Goal: Task Accomplishment & Management: Manage account settings

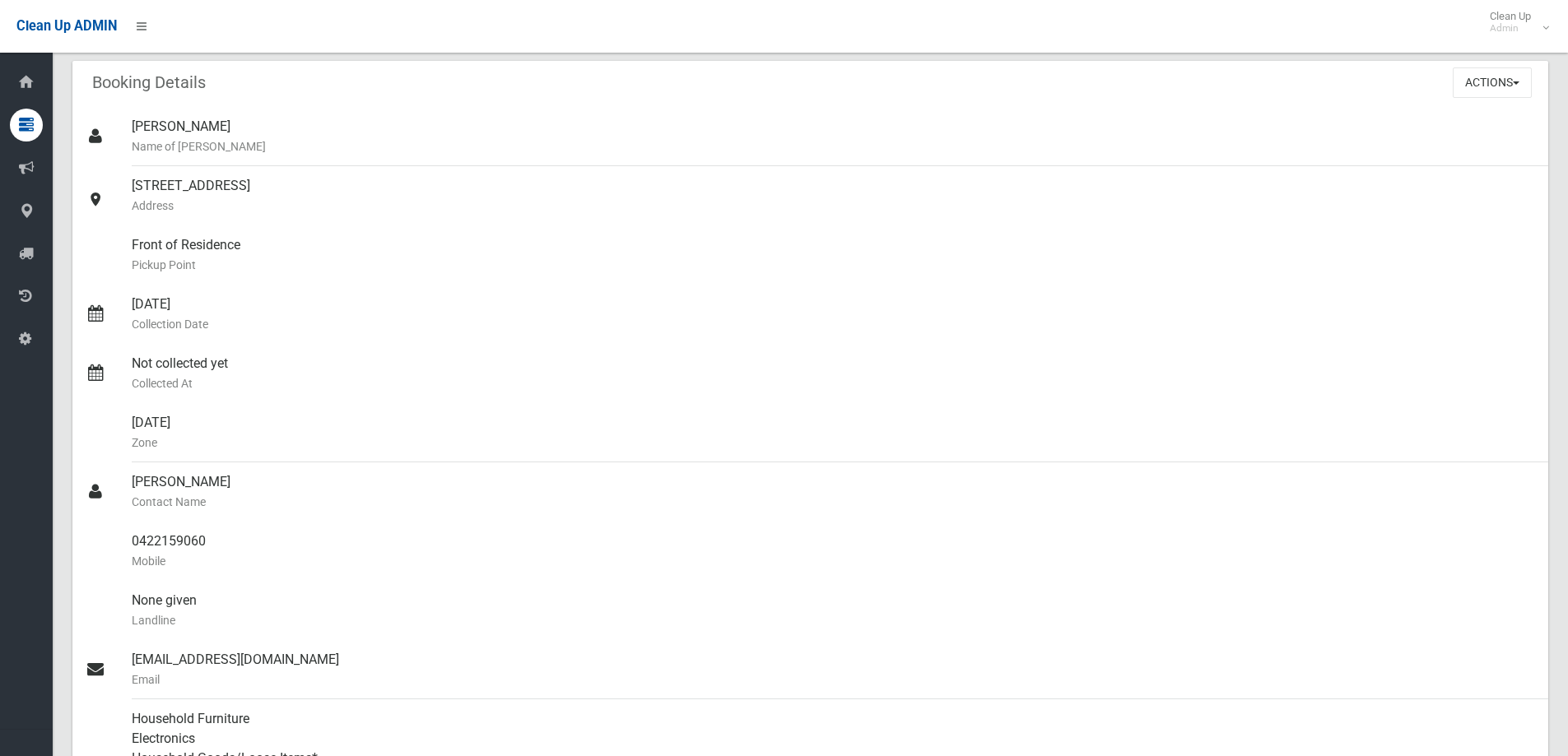
scroll to position [39, 0]
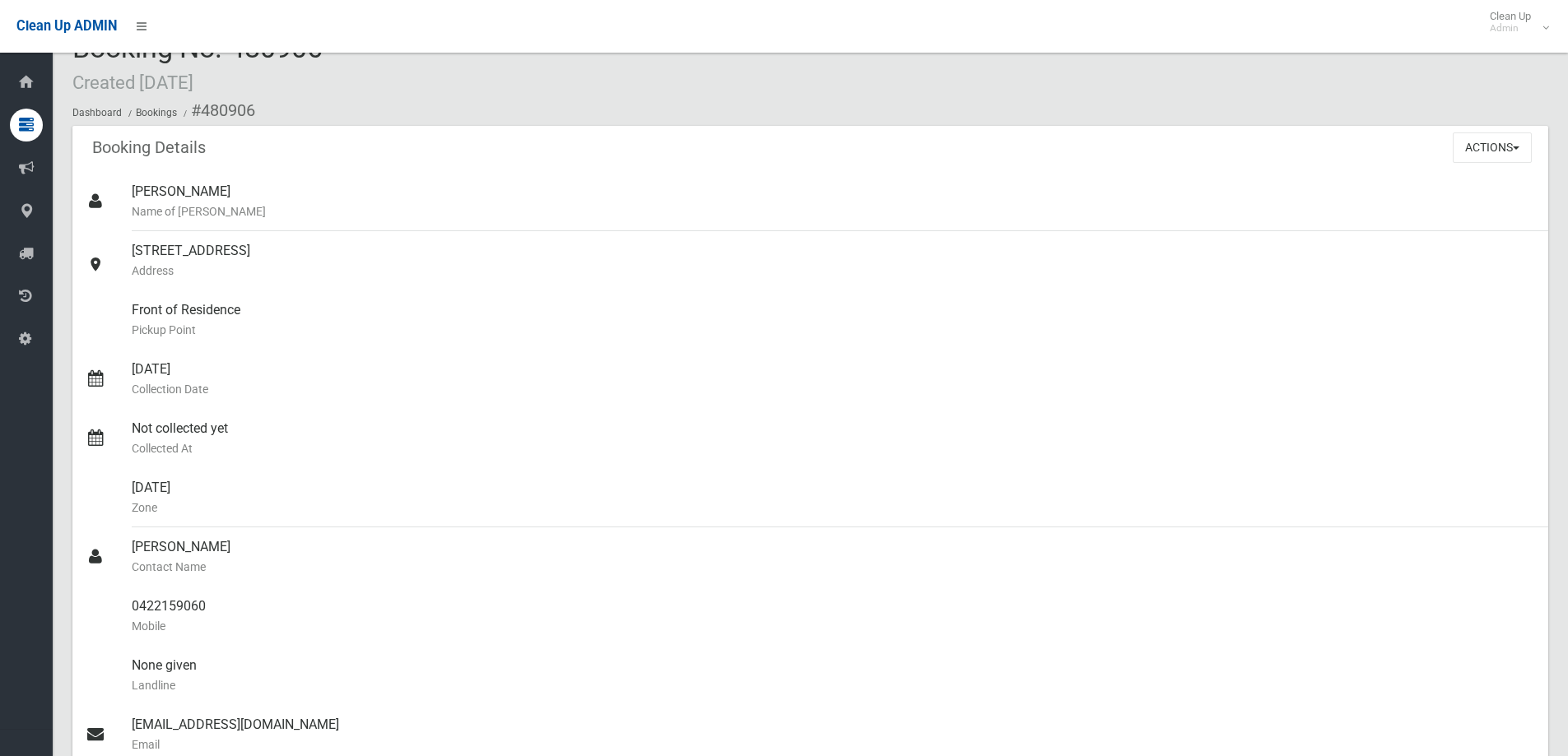
click at [1461, 166] on div "Actions View Booking Edit Booking Clone Booking Add Booking Images Resend Confi…" at bounding box center [1500, 147] width 95 height 43
drag, startPoint x: 1461, startPoint y: 158, endPoint x: 1483, endPoint y: 162, distance: 22.4
click at [1461, 158] on button "Actions" at bounding box center [1492, 148] width 79 height 31
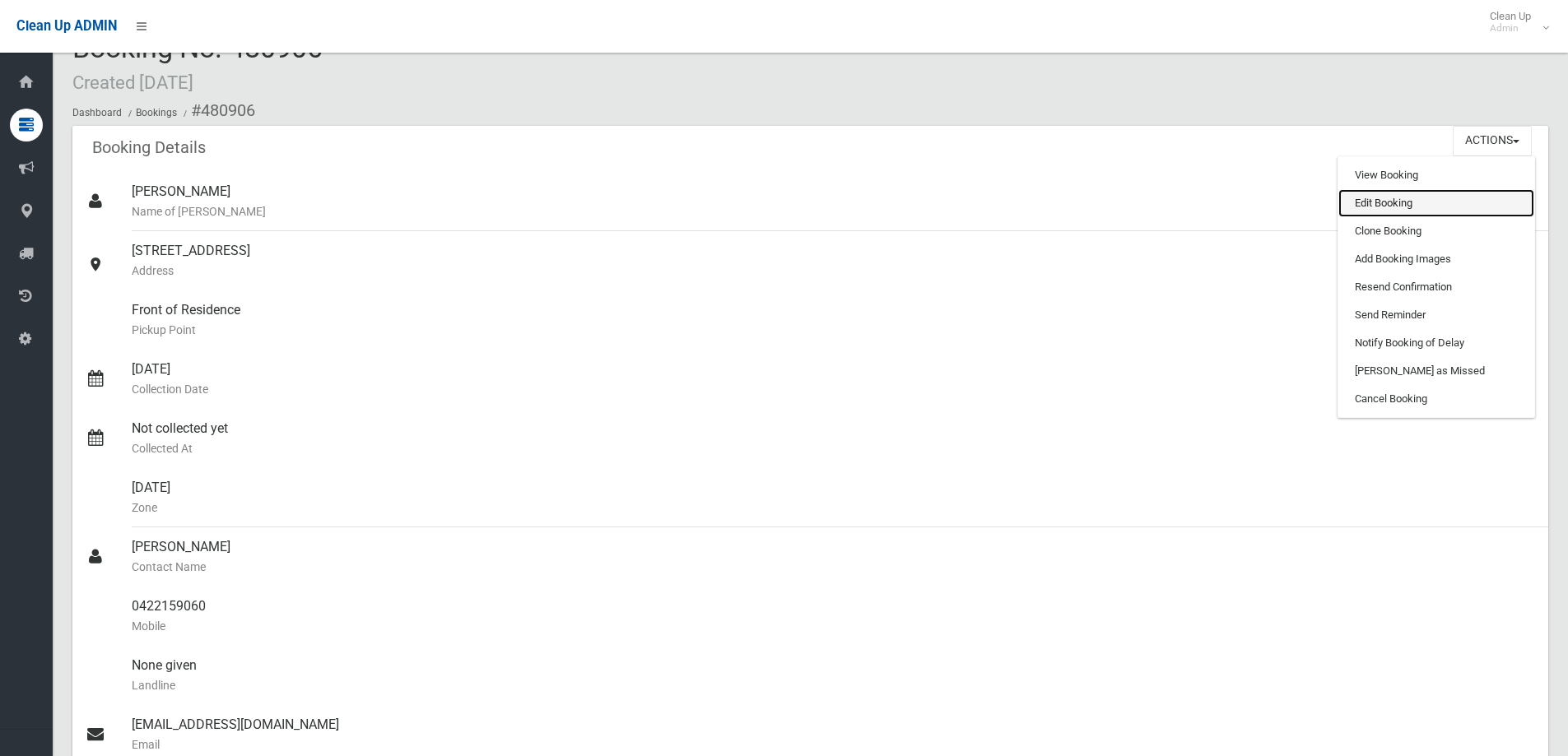
click at [1391, 202] on link "Edit Booking" at bounding box center [1436, 203] width 196 height 28
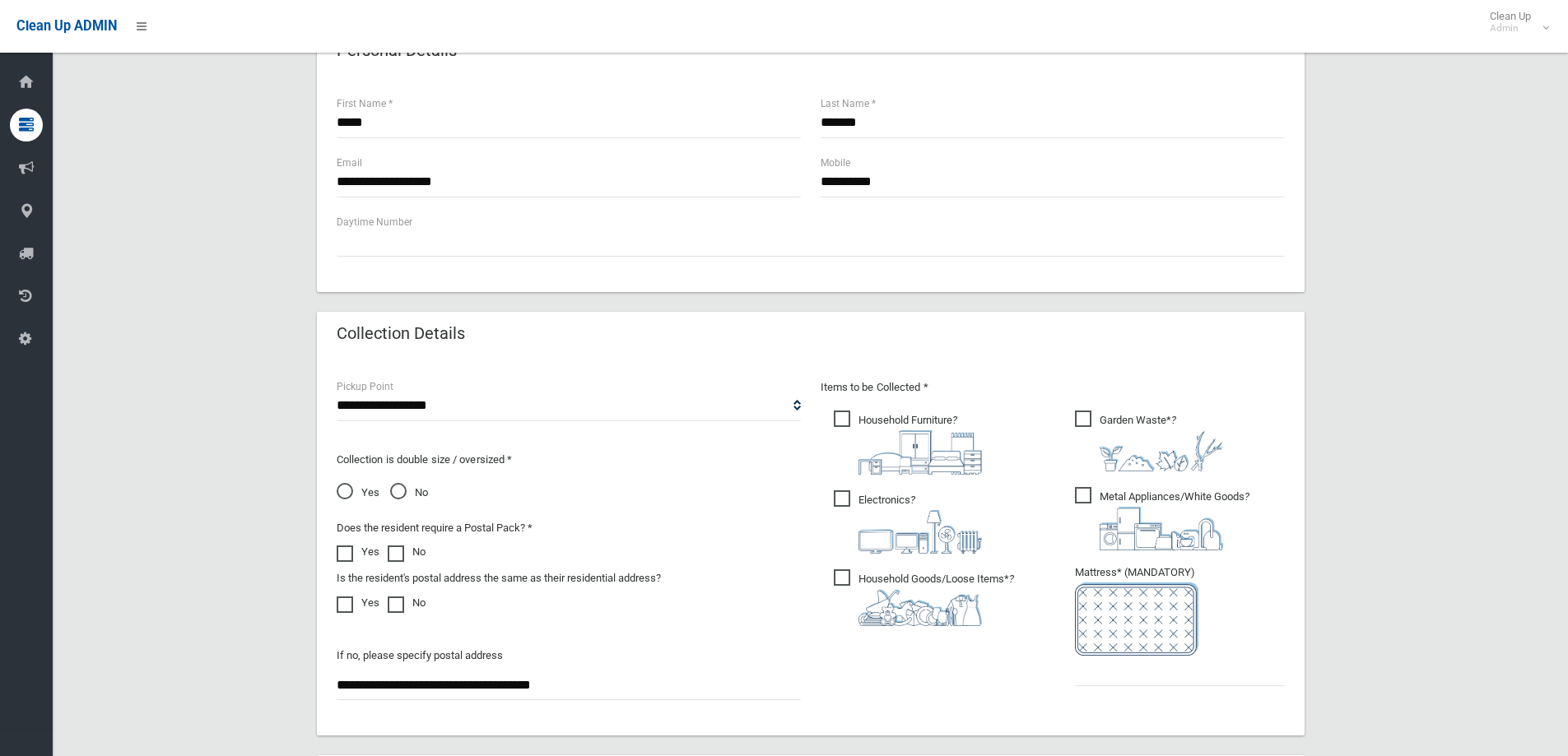
scroll to position [872, 0]
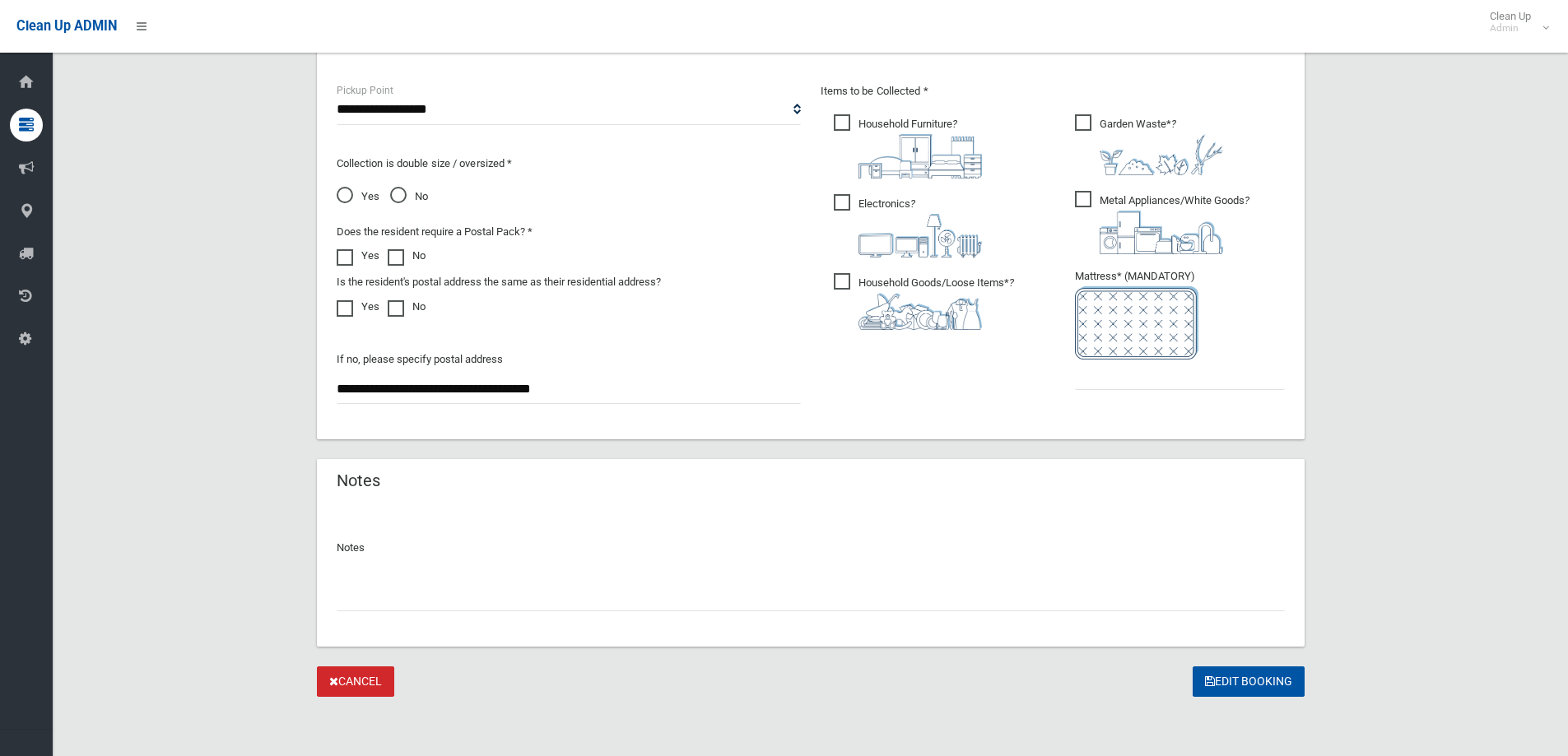
click at [503, 594] on input "text" at bounding box center [810, 597] width 948 height 31
type input "**********"
click at [1089, 369] on input "text" at bounding box center [1180, 375] width 209 height 31
type input "*"
click at [1213, 683] on icon "submit" at bounding box center [1210, 681] width 10 height 12
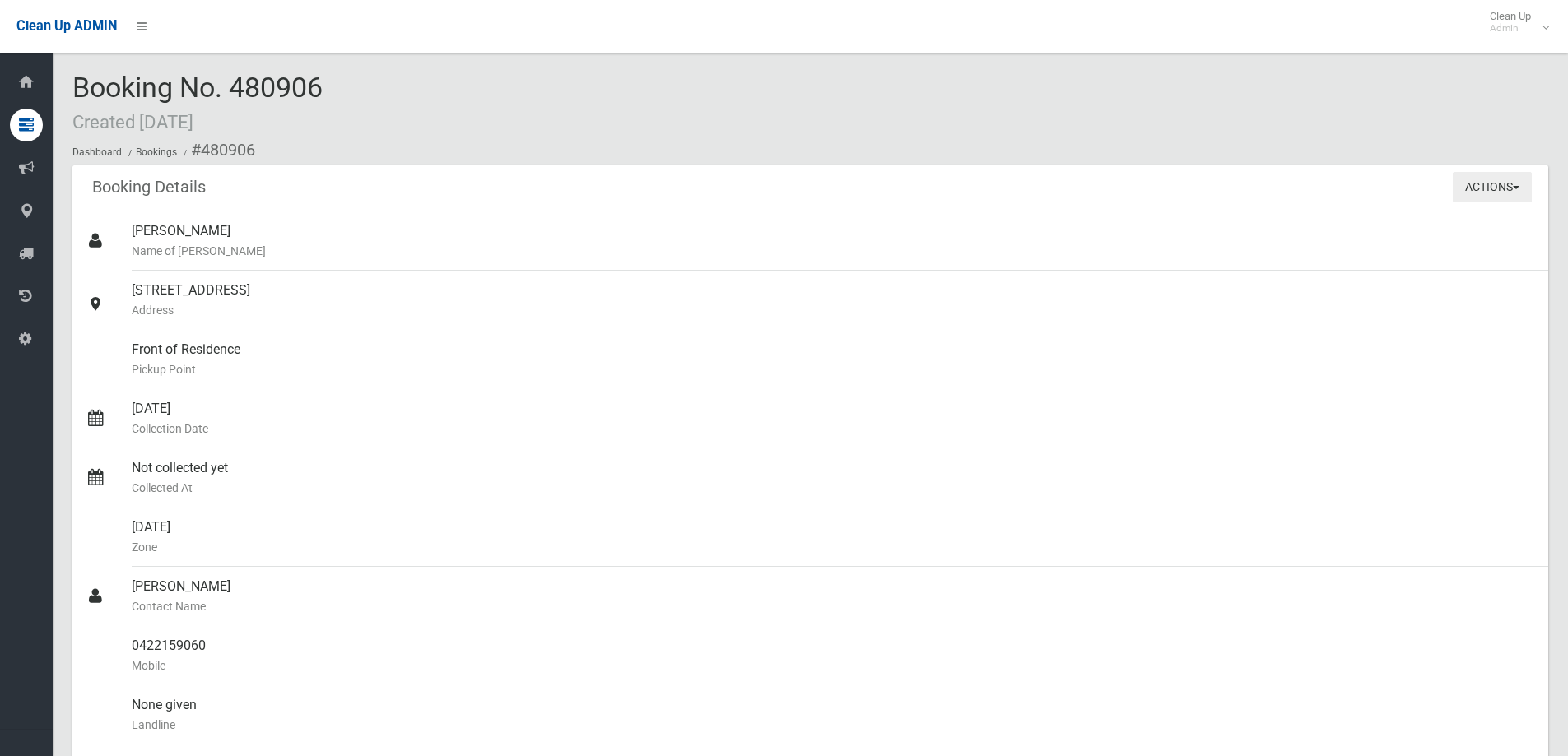
click at [1469, 176] on button "Actions" at bounding box center [1492, 187] width 79 height 31
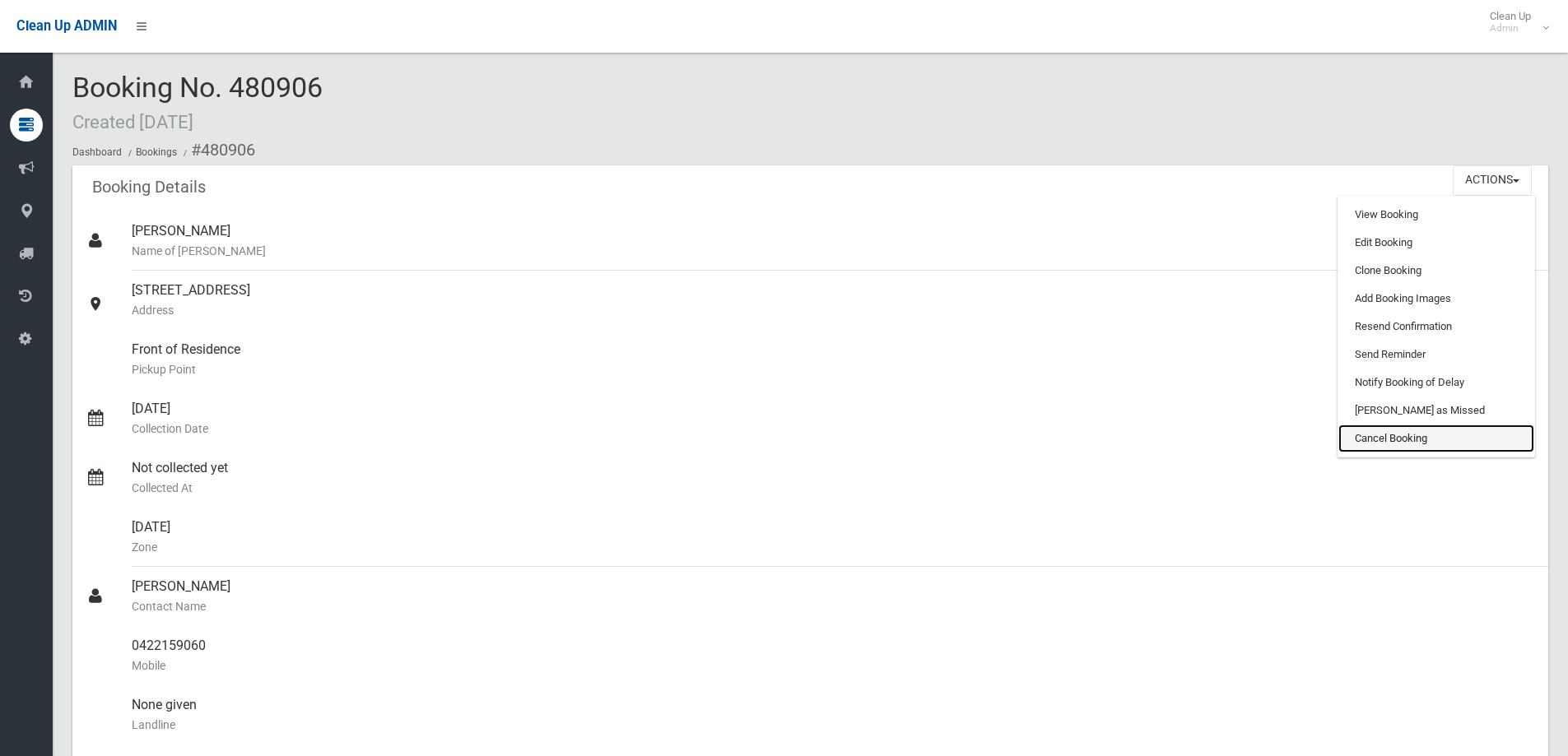
click at [1402, 439] on link "Cancel Booking" at bounding box center [1436, 438] width 196 height 28
